Goal: Information Seeking & Learning: Learn about a topic

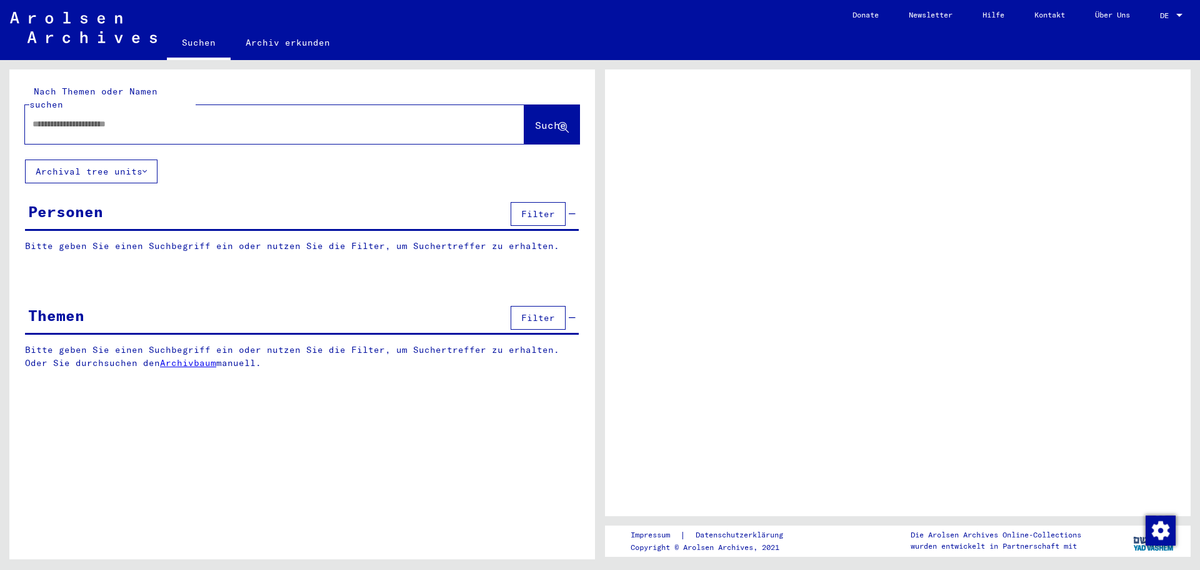
click at [96, 118] on input "text" at bounding box center [264, 124] width 462 height 13
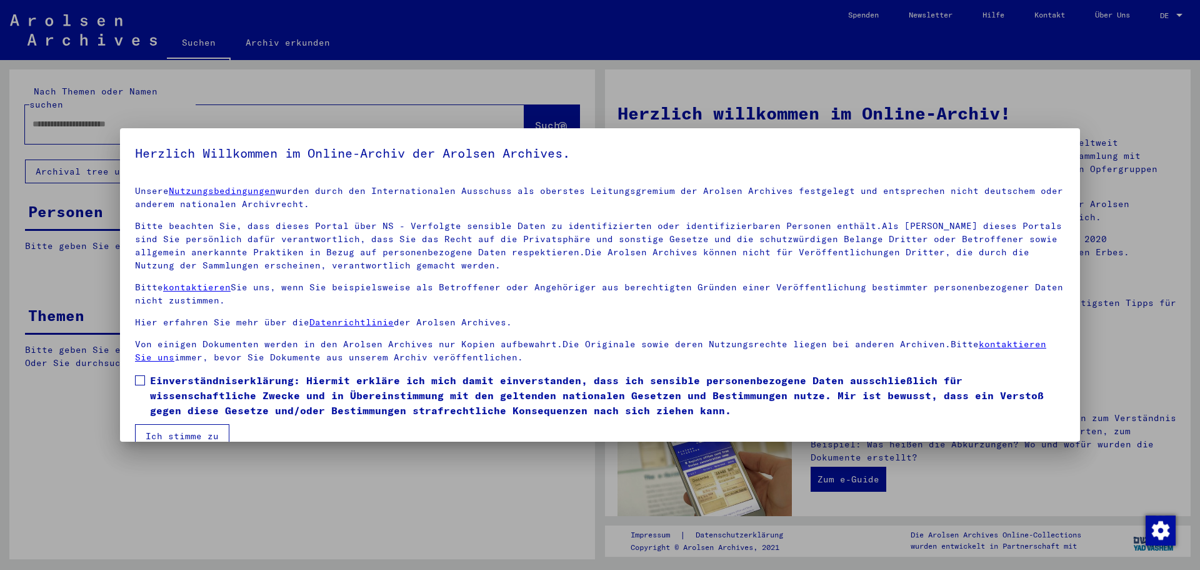
click at [661, 98] on div at bounding box center [600, 285] width 1200 height 570
click at [137, 381] on span at bounding box center [140, 380] width 10 height 10
click at [157, 432] on button "Ich stimme zu" at bounding box center [182, 436] width 94 height 24
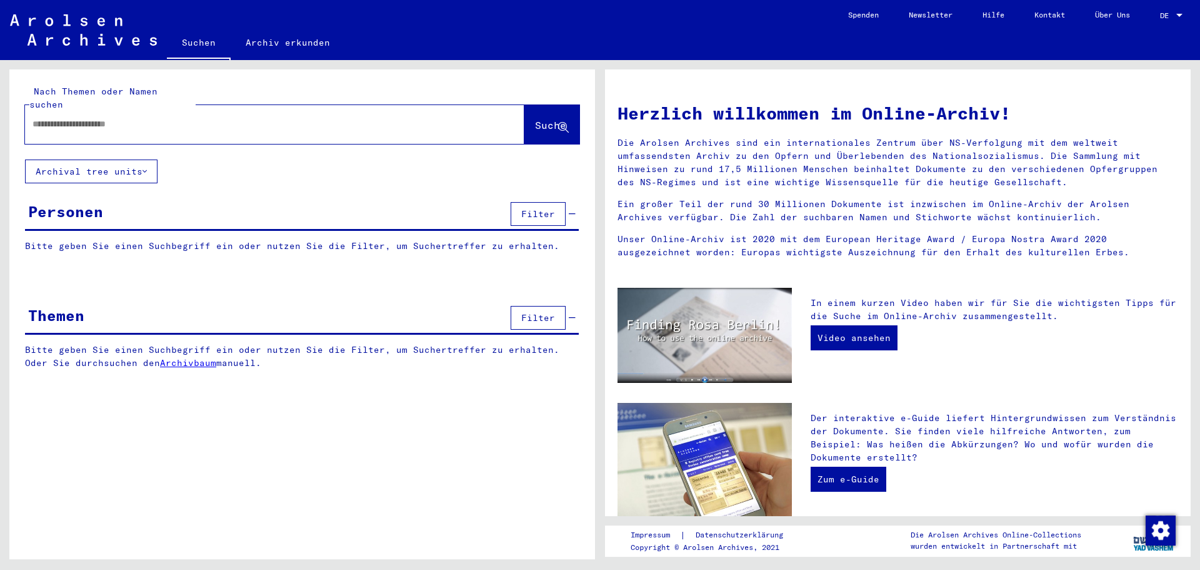
click at [62, 118] on input "text" at bounding box center [260, 124] width 455 height 13
type input "**********"
click at [542, 119] on span "Suche" at bounding box center [550, 125] width 31 height 13
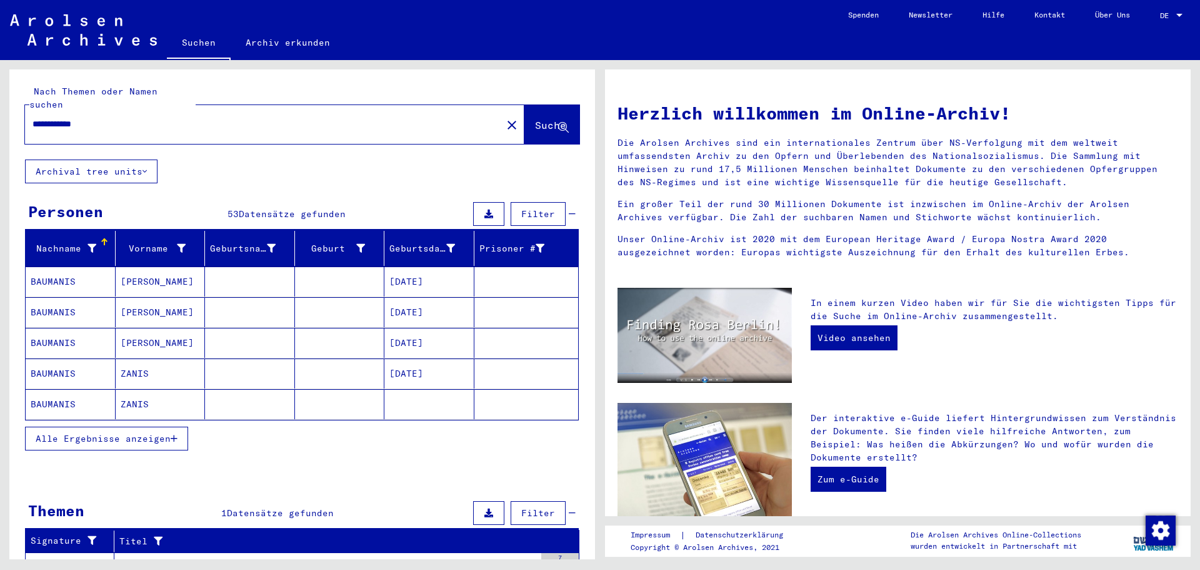
click at [154, 433] on span "Alle Ergebnisse anzeigen" at bounding box center [103, 438] width 135 height 11
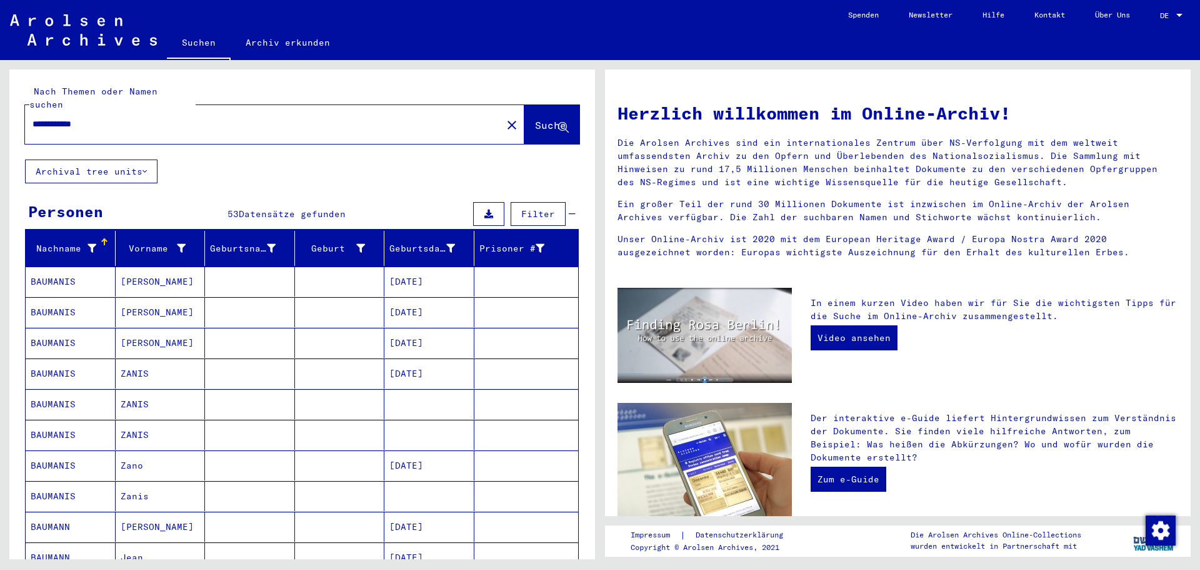
click at [100, 159] on button "Archival tree units" at bounding box center [91, 171] width 133 height 24
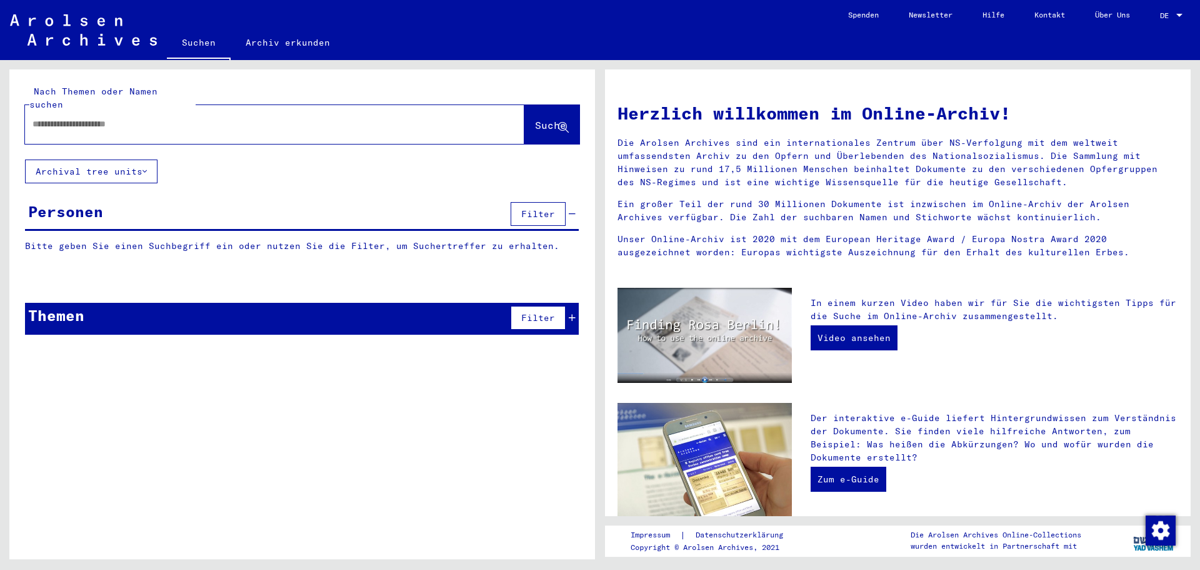
click at [49, 118] on input "text" at bounding box center [260, 124] width 455 height 13
type input "**********"
click at [45, 161] on button "Archival tree units" at bounding box center [91, 171] width 133 height 24
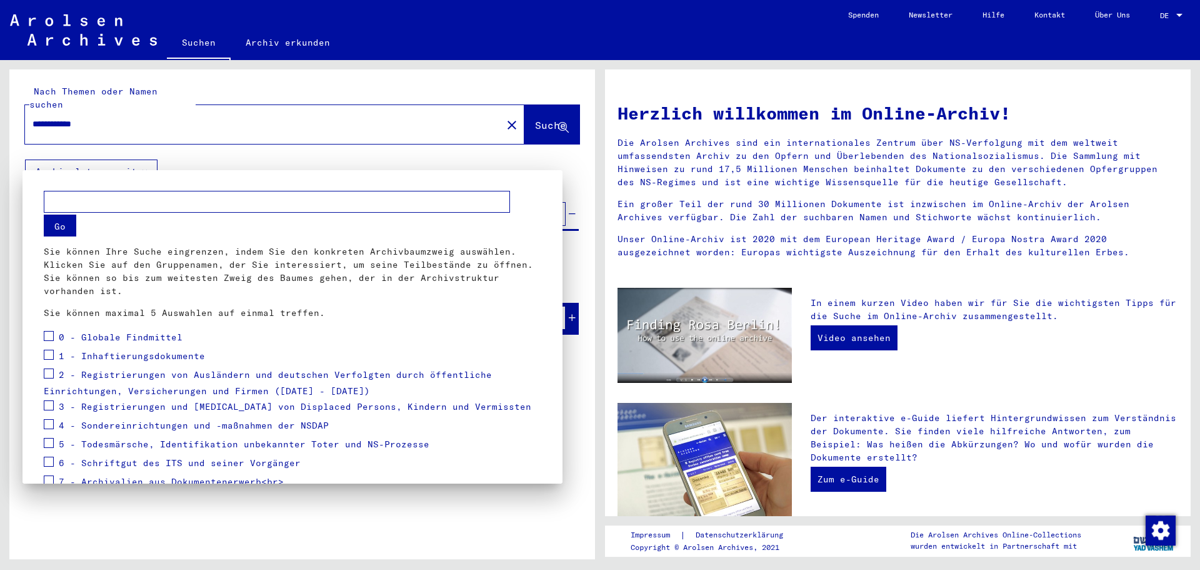
click at [45, 161] on div at bounding box center [600, 285] width 1200 height 570
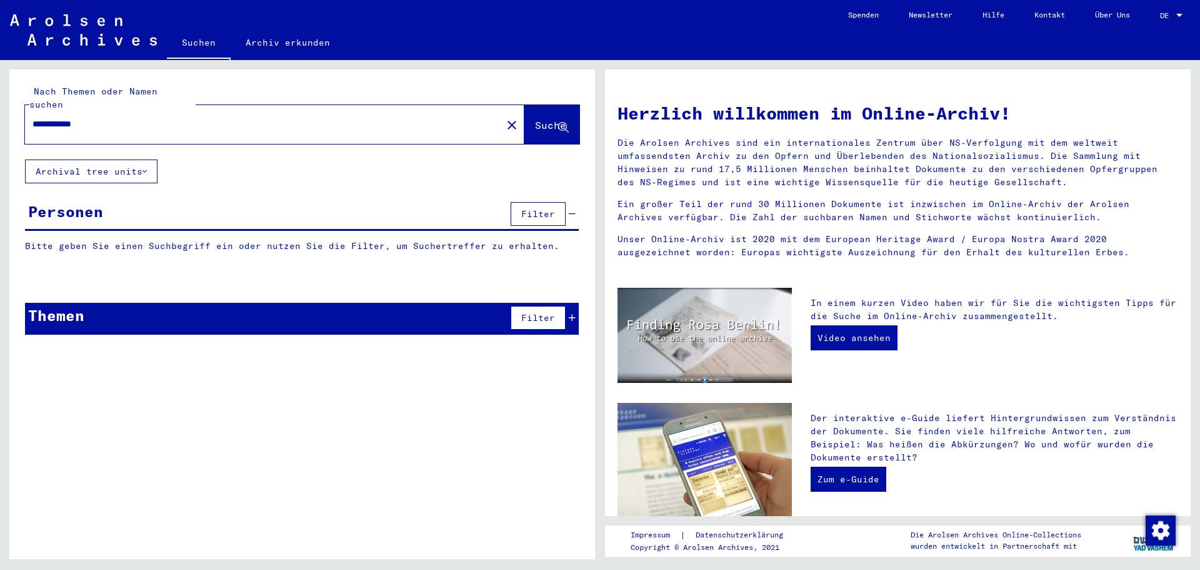
click at [535, 119] on button "Suche" at bounding box center [552, 124] width 55 height 39
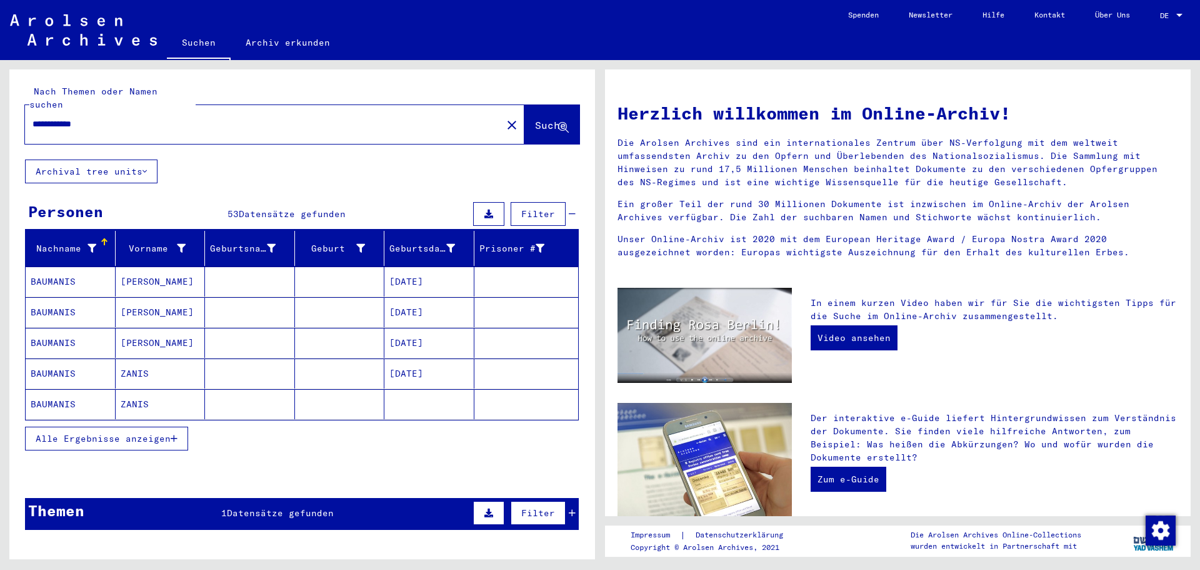
click at [283, 48] on link "Archiv erkunden" at bounding box center [288, 43] width 114 height 30
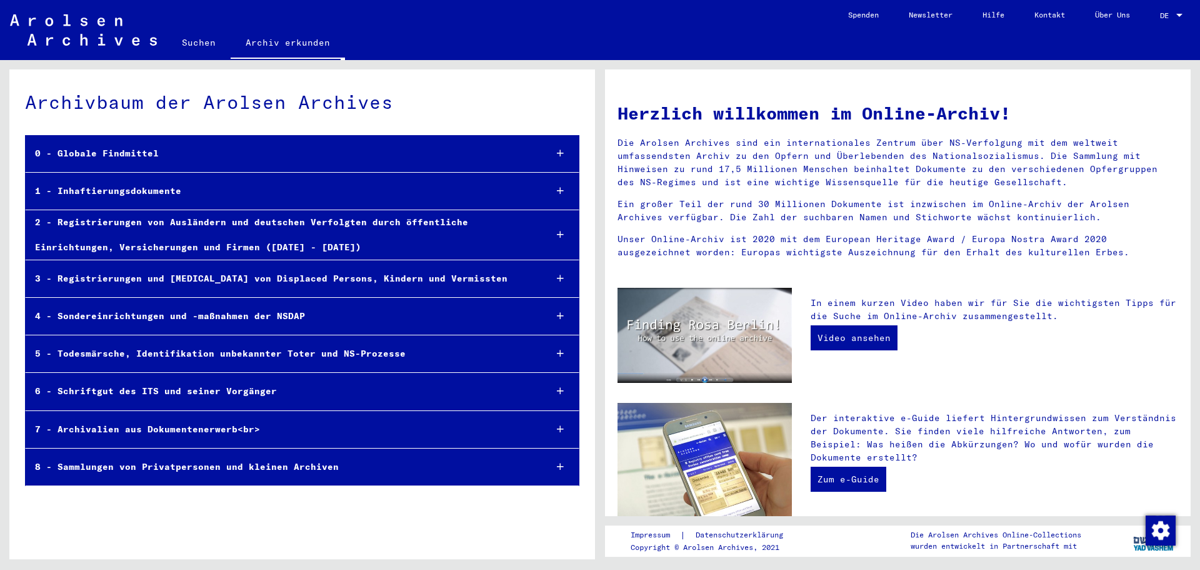
click at [1177, 17] on div at bounding box center [1179, 15] width 11 height 9
click at [1164, 23] on span "English" at bounding box center [1148, 22] width 31 height 9
